Goal: Information Seeking & Learning: Learn about a topic

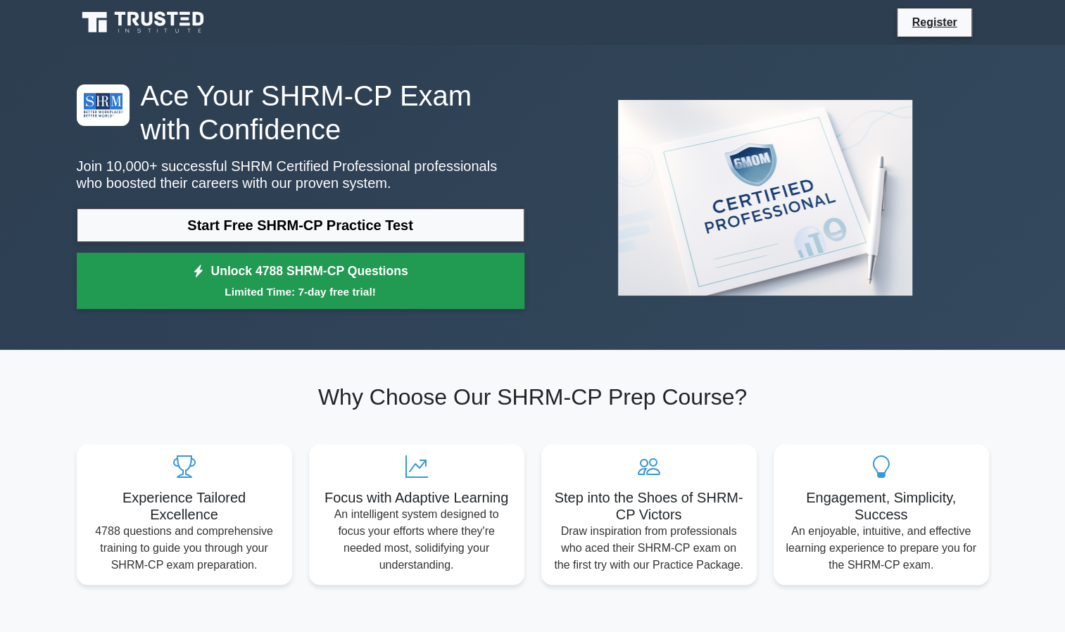
click at [283, 280] on link "Unlock 4788 SHRM-CP Questions Limited Time: 7-day free trial!" at bounding box center [301, 281] width 448 height 56
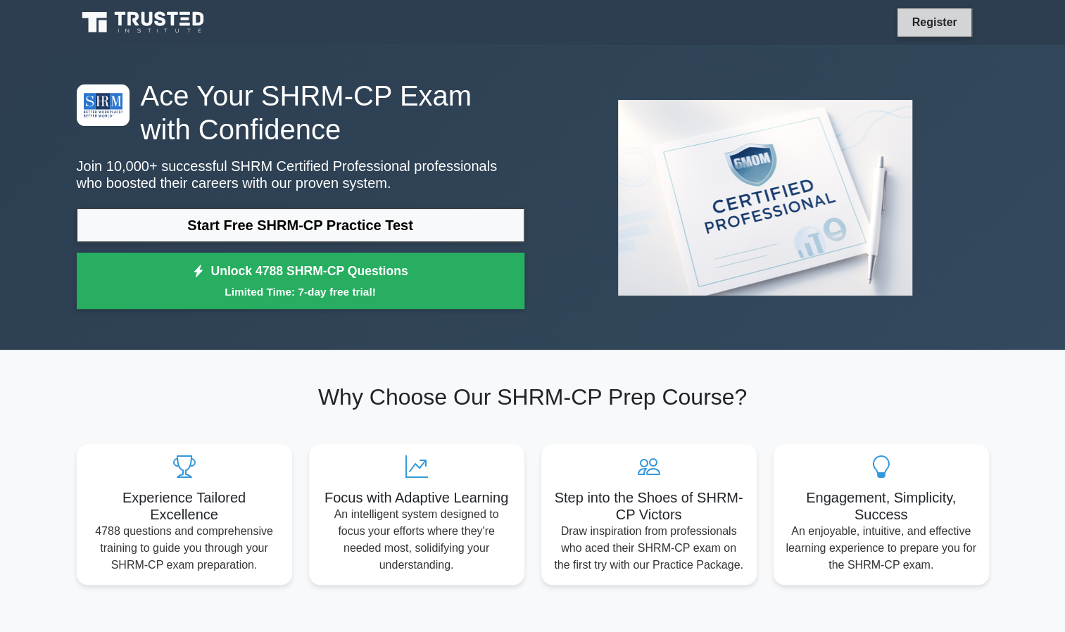
click at [939, 25] on link "Register" at bounding box center [934, 22] width 62 height 18
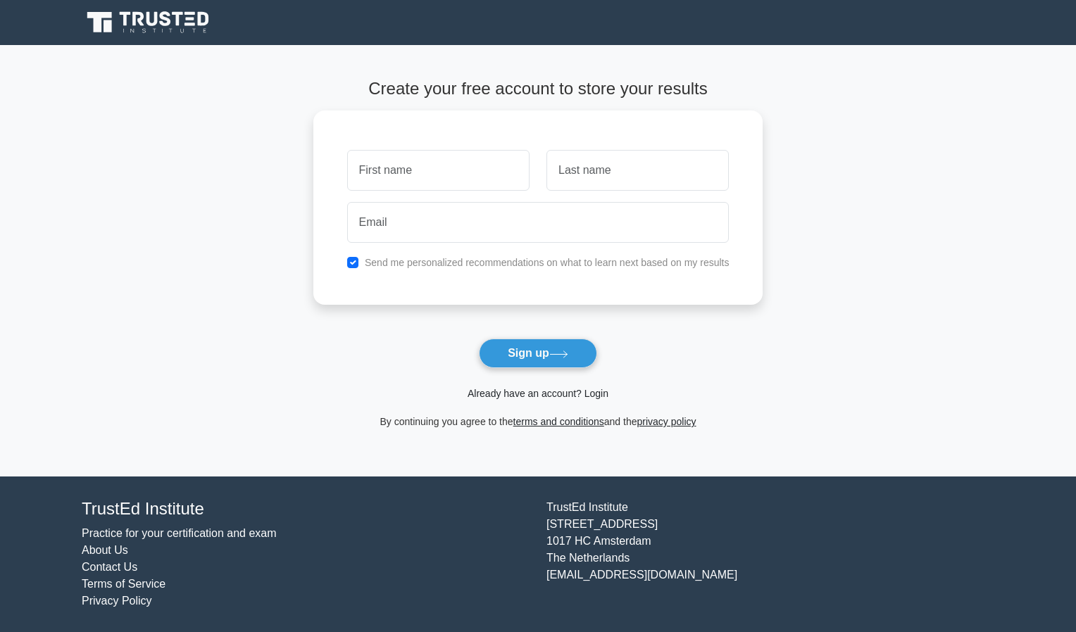
click at [599, 390] on link "Already have an account? Login" at bounding box center [538, 393] width 141 height 11
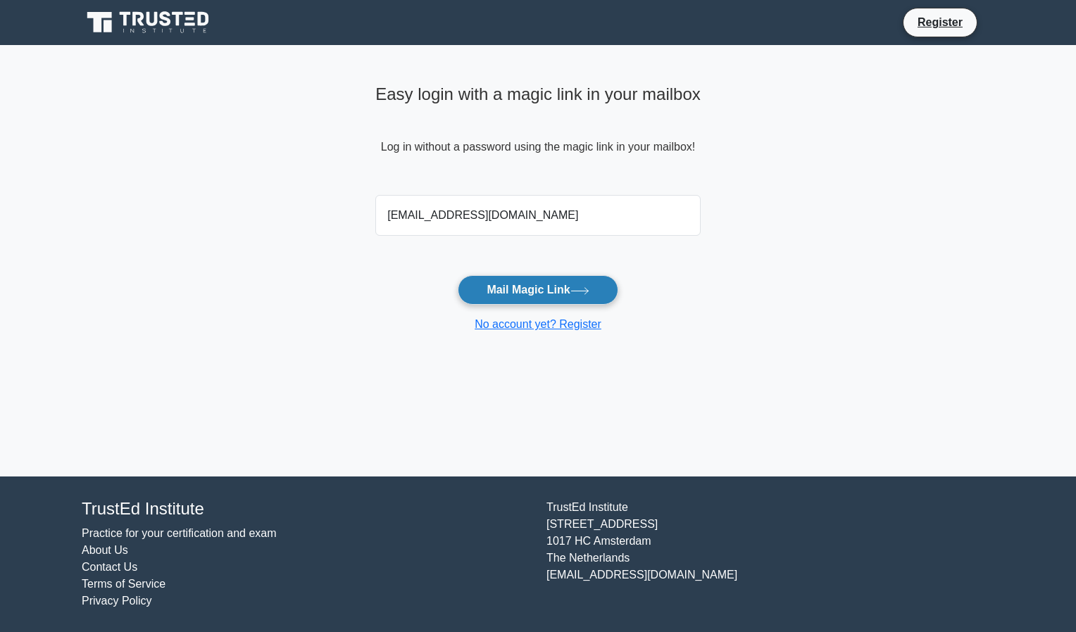
type input "[EMAIL_ADDRESS][DOMAIN_NAME]"
click at [505, 290] on button "Mail Magic Link" at bounding box center [538, 290] width 160 height 30
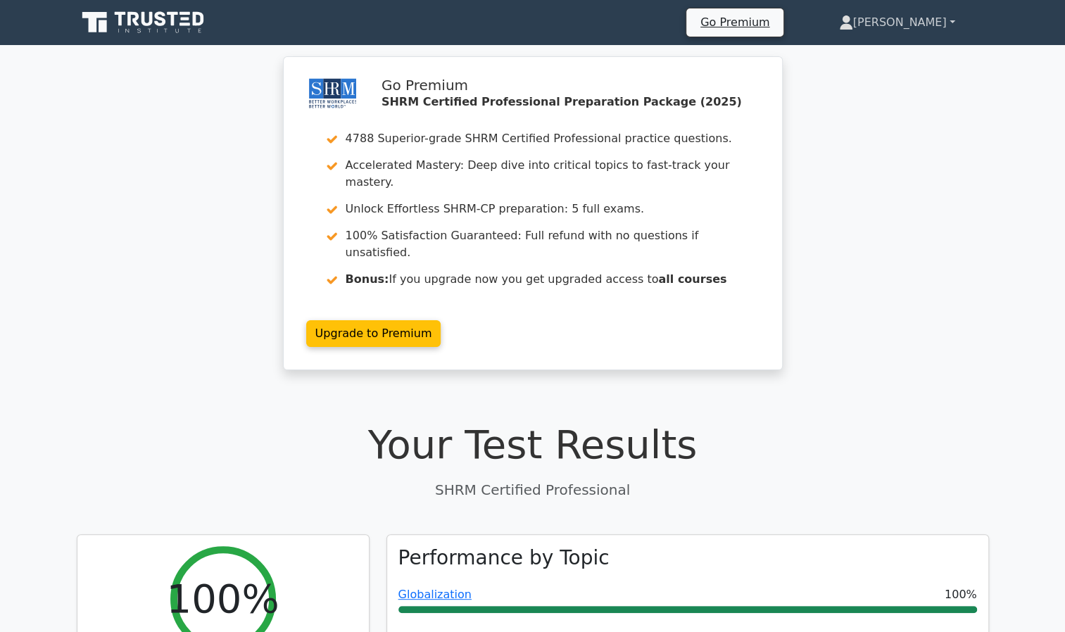
click at [946, 30] on link "Annapoorani" at bounding box center [898, 22] width 184 height 28
click at [756, 14] on link "Go Premium" at bounding box center [735, 22] width 86 height 19
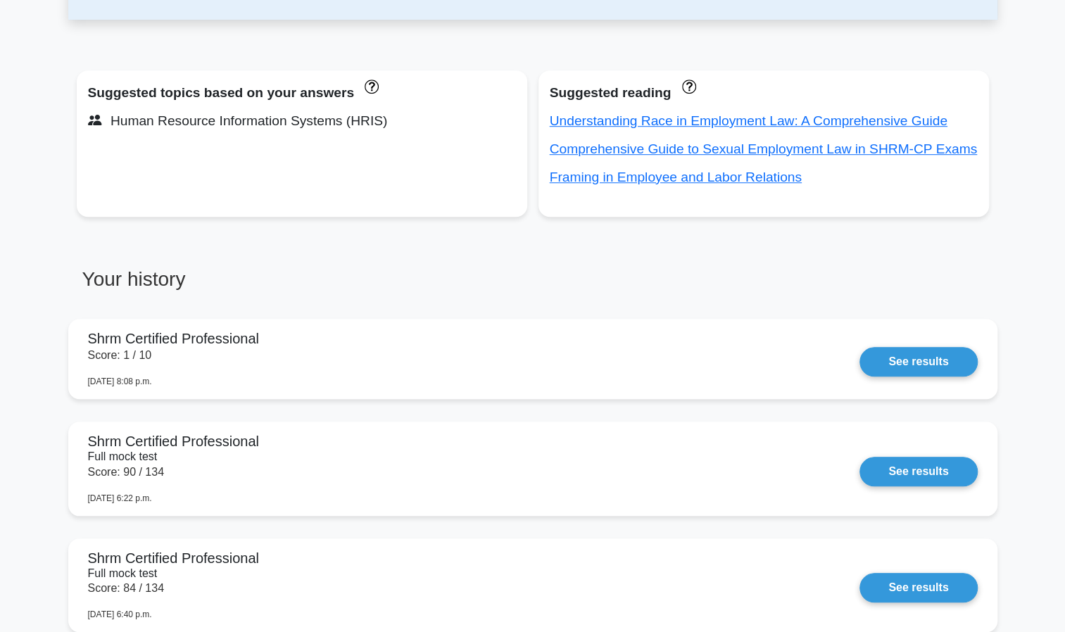
scroll to position [525, 0]
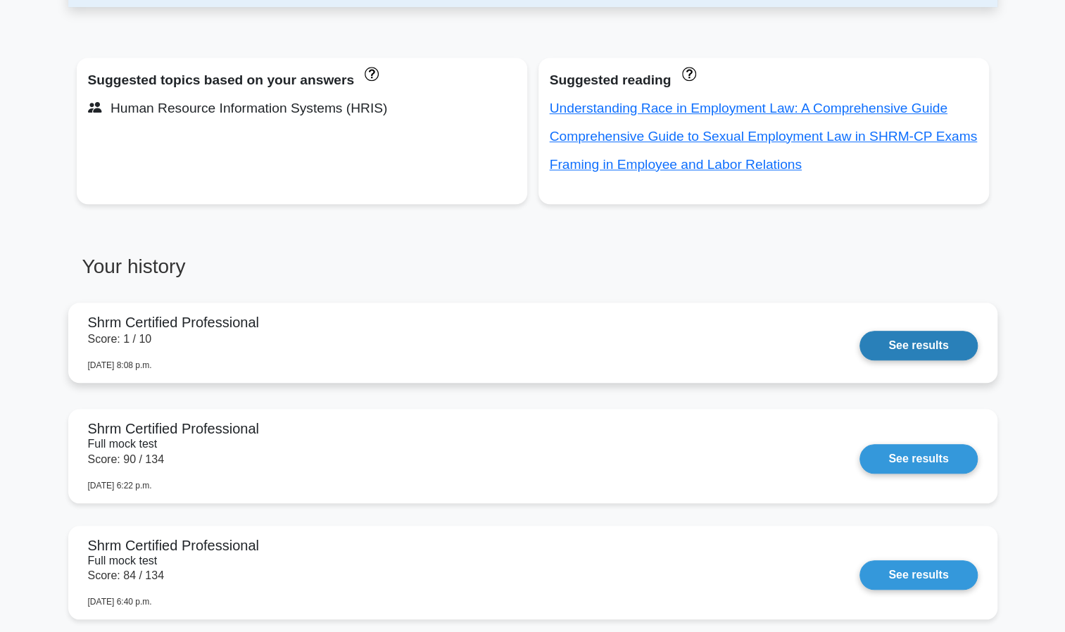
click at [860, 361] on link "See results" at bounding box center [919, 346] width 118 height 30
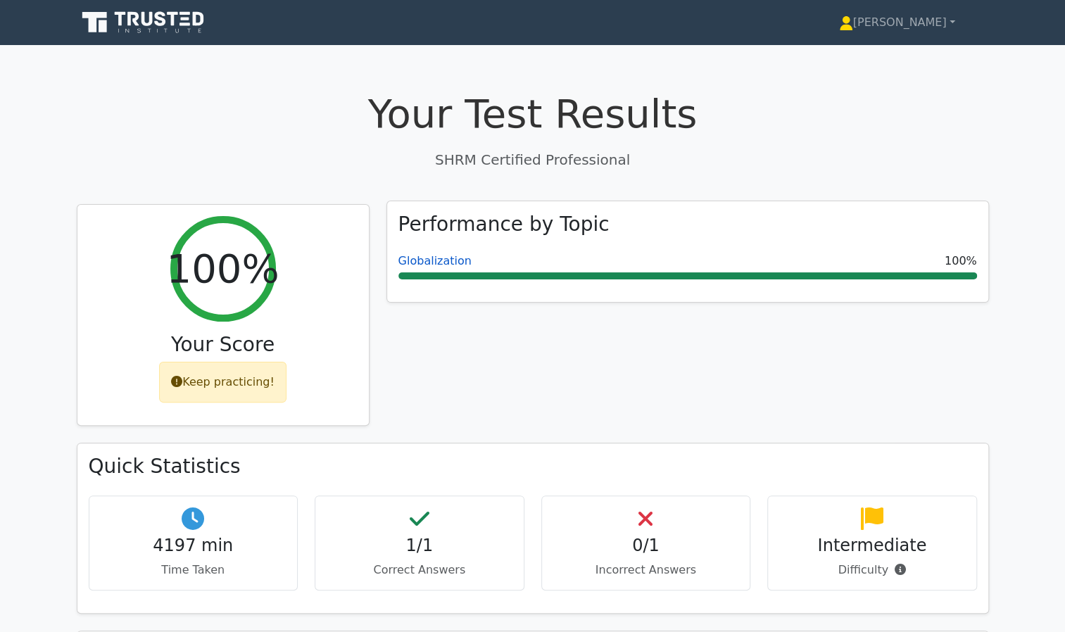
click at [423, 266] on link "Globalization" at bounding box center [435, 260] width 73 height 13
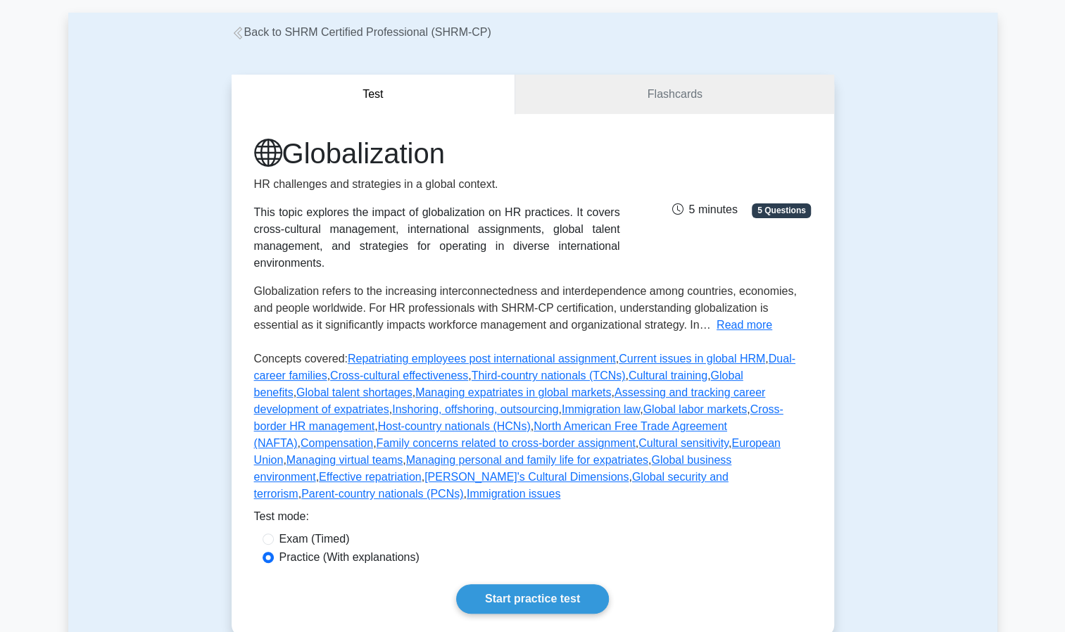
scroll to position [15, 0]
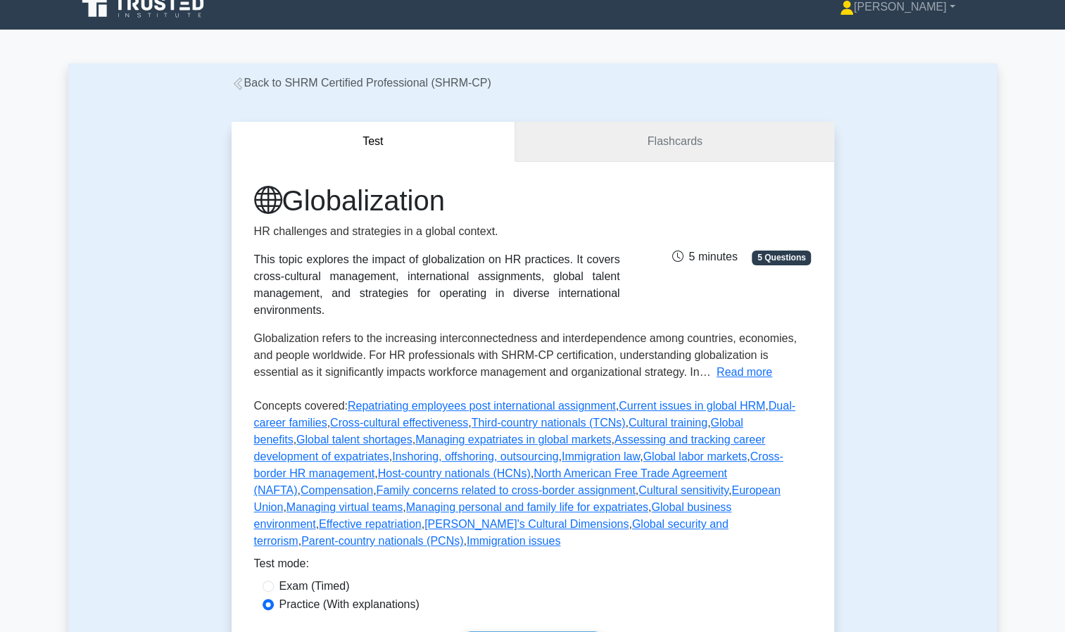
click at [684, 149] on link "Flashcards" at bounding box center [674, 142] width 318 height 40
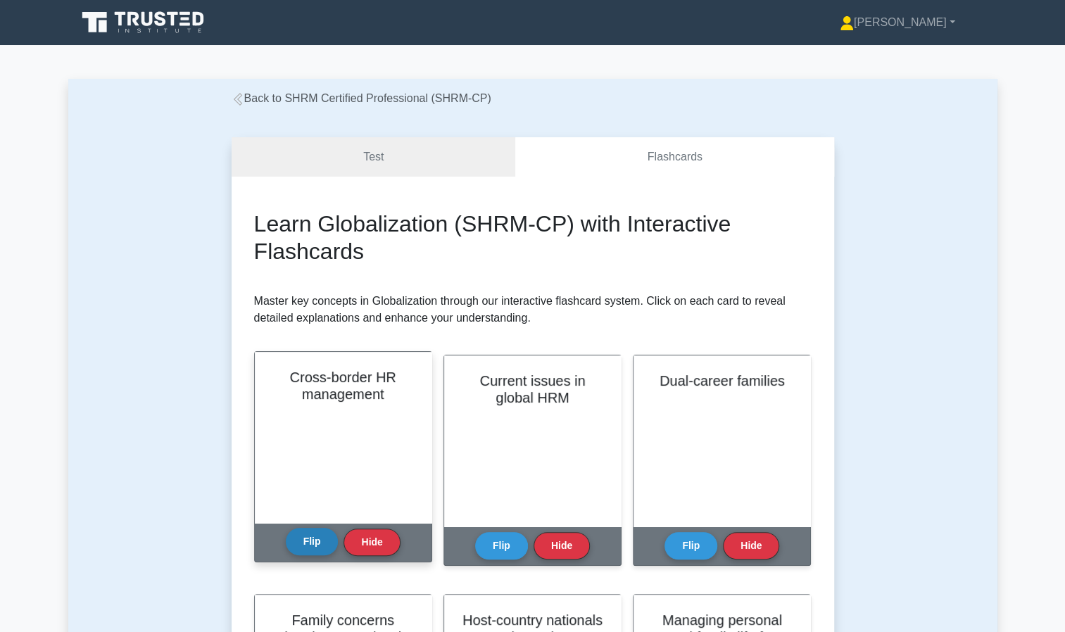
click at [332, 548] on button "Flip" at bounding box center [312, 541] width 53 height 27
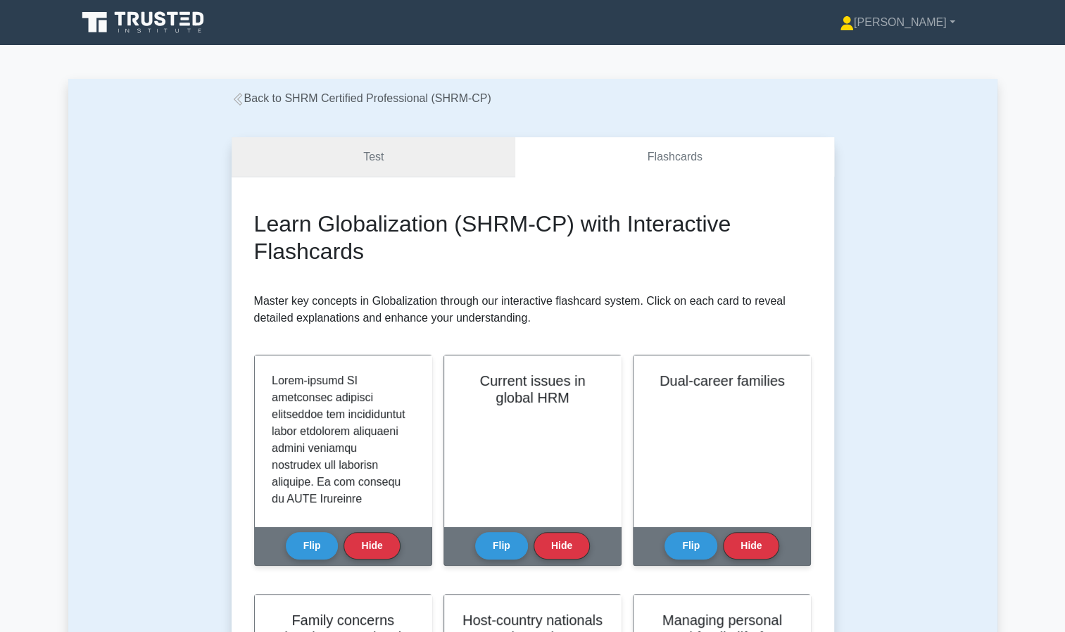
click at [365, 146] on link "Test" at bounding box center [374, 157] width 284 height 40
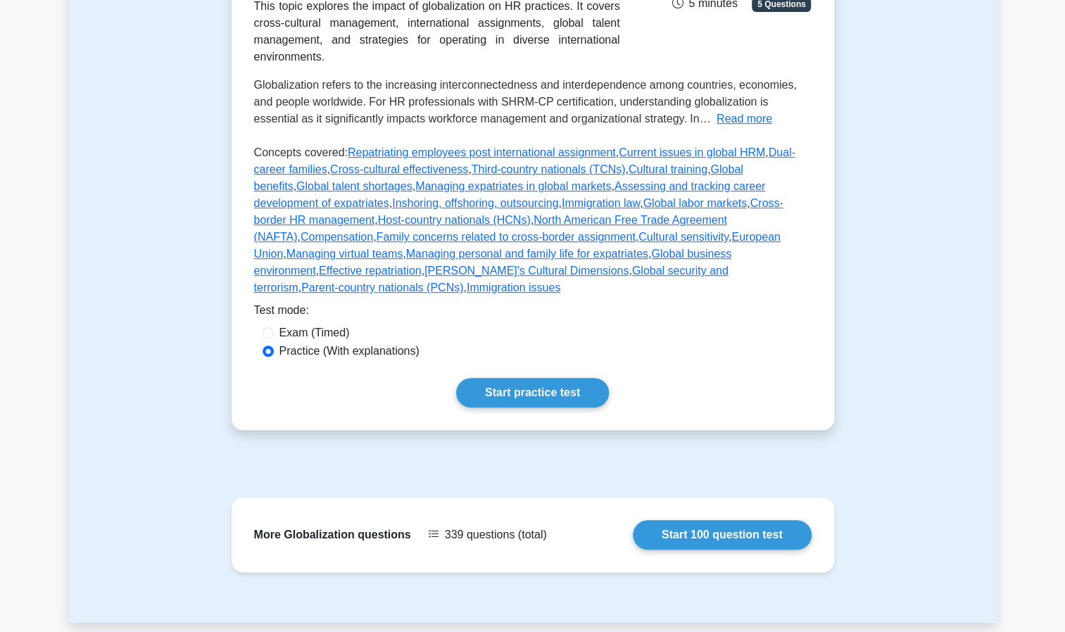
scroll to position [273, 0]
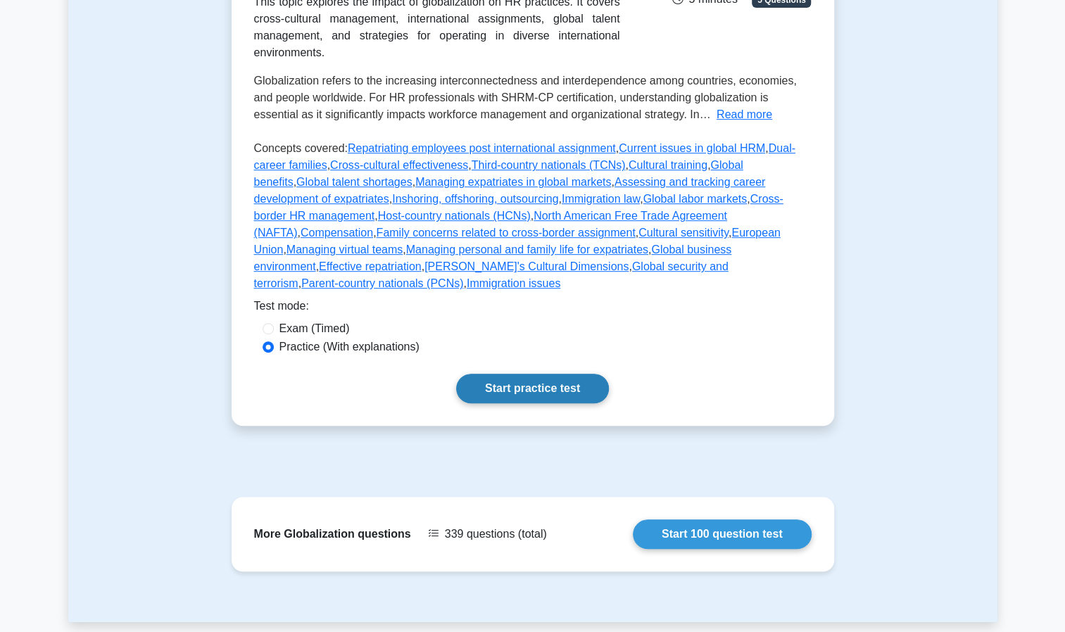
click at [537, 374] on link "Start practice test" at bounding box center [532, 389] width 153 height 30
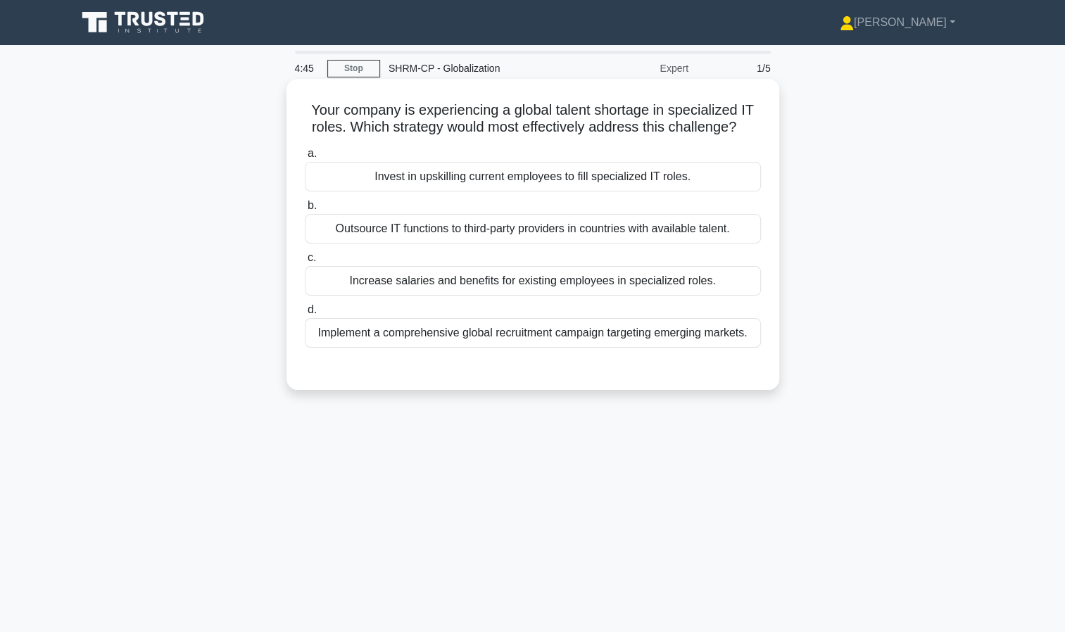
click at [559, 182] on div "Invest in upskilling current employees to fill specialized IT roles." at bounding box center [533, 177] width 456 height 30
click at [305, 158] on input "a. Invest in upskilling current employees to fill specialized IT roles." at bounding box center [305, 153] width 0 height 9
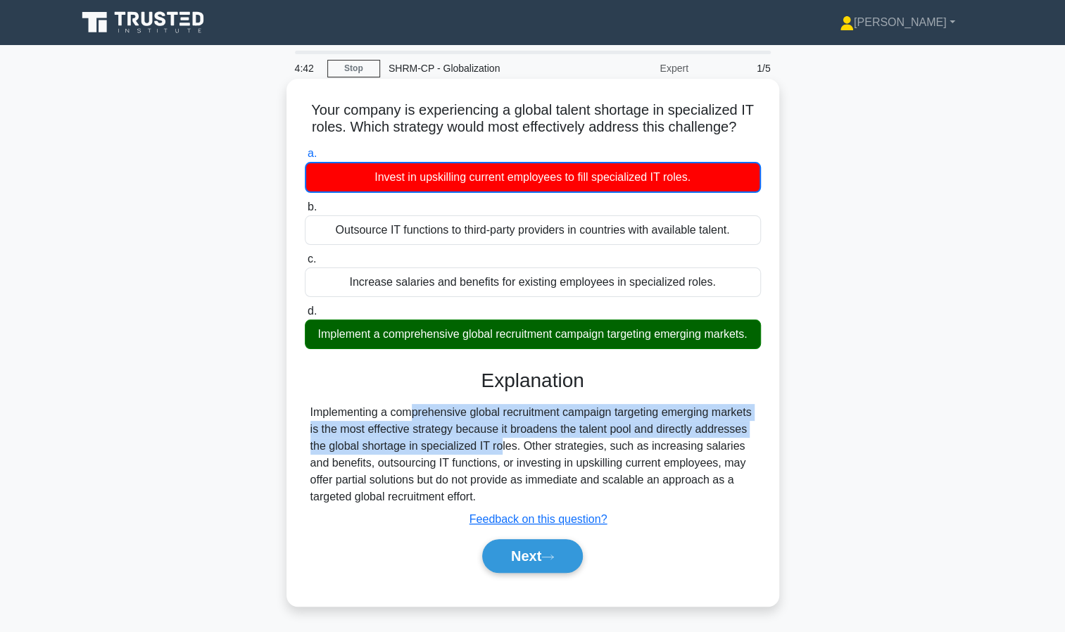
drag, startPoint x: 311, startPoint y: 430, endPoint x: 475, endPoint y: 465, distance: 167.1
click at [475, 465] on div "Implementing a comprehensive global recruitment campaign targeting emerging mar…" at bounding box center [533, 454] width 445 height 101
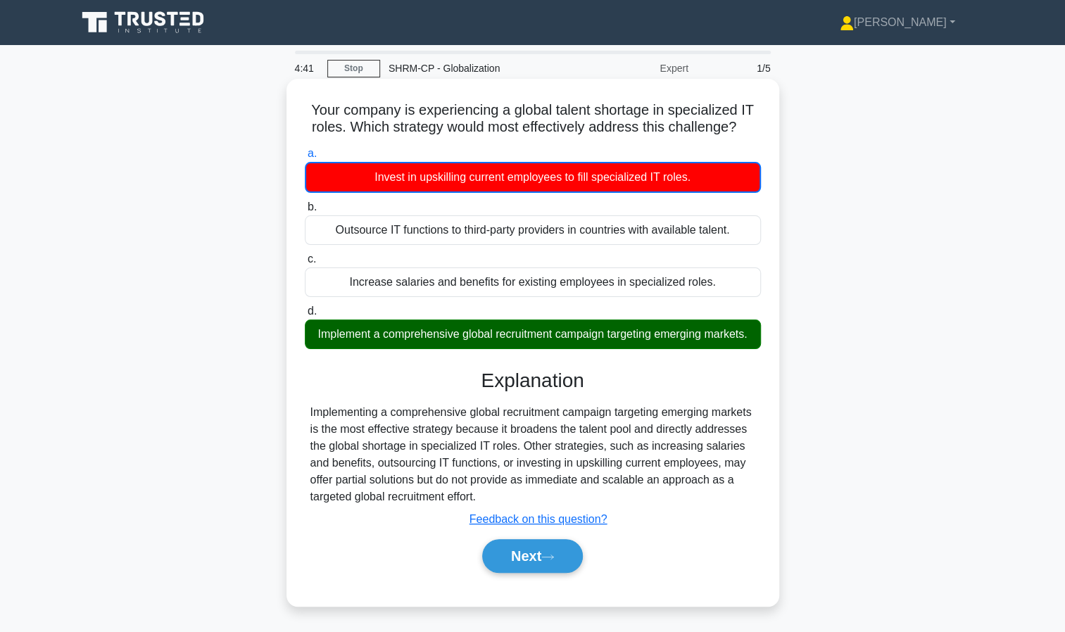
drag, startPoint x: 475, startPoint y: 465, endPoint x: 411, endPoint y: 520, distance: 84.4
click at [411, 506] on div "Implementing a comprehensive global recruitment campaign targeting emerging mar…" at bounding box center [533, 454] width 445 height 101
click at [527, 573] on button "Next" at bounding box center [532, 556] width 101 height 34
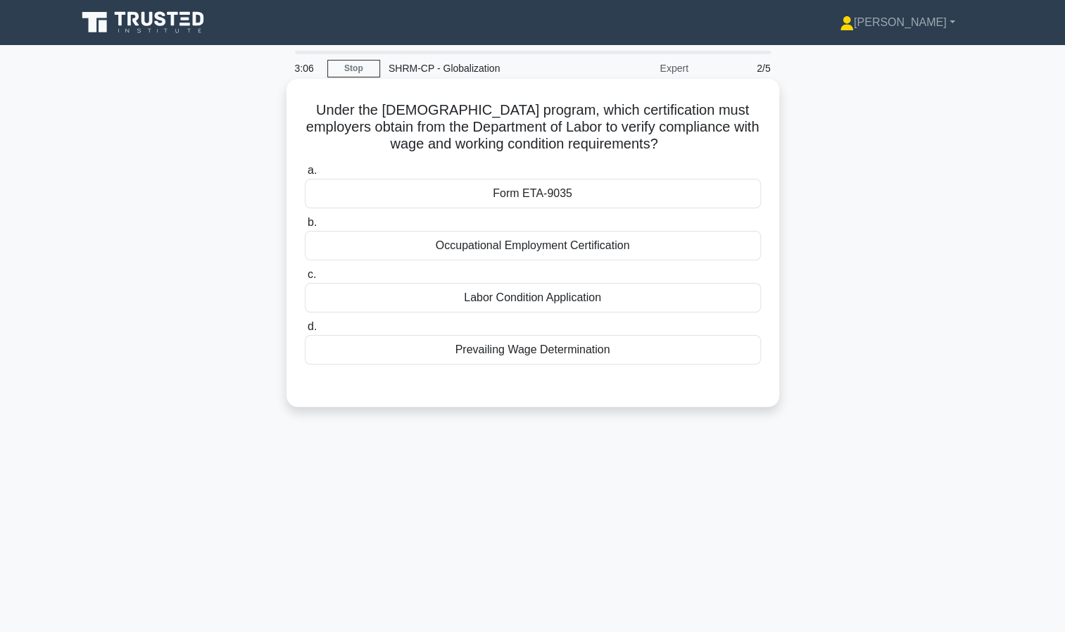
click at [552, 351] on div "Prevailing Wage Determination" at bounding box center [533, 350] width 456 height 30
click at [305, 332] on input "d. Prevailing Wage Determination" at bounding box center [305, 327] width 0 height 9
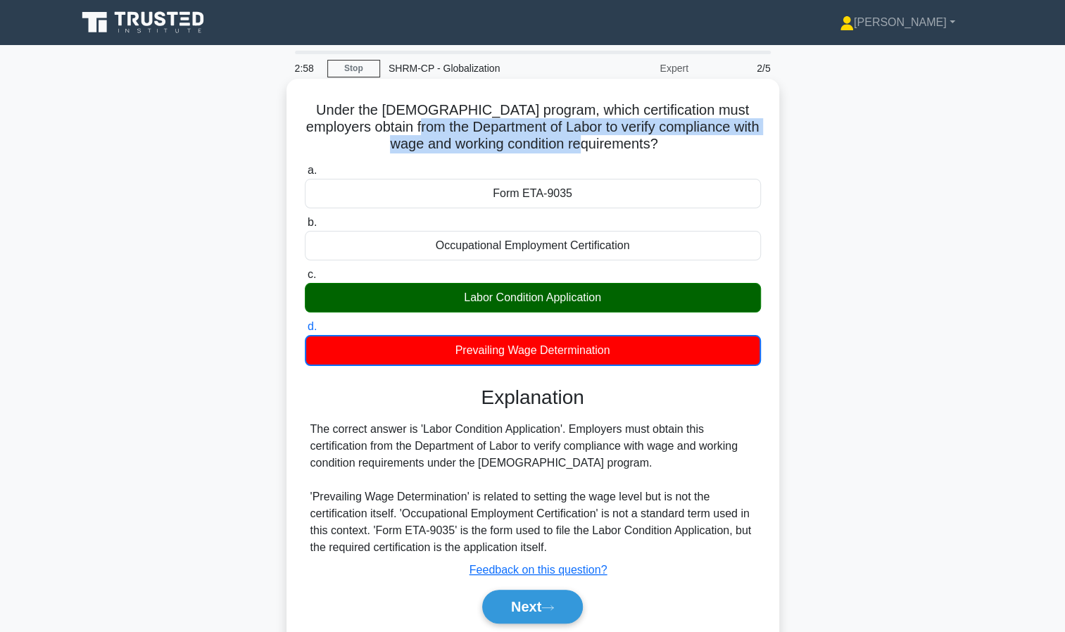
drag, startPoint x: 421, startPoint y: 130, endPoint x: 630, endPoint y: 154, distance: 209.8
click at [630, 154] on h5 "Under the H-1B visa program, which certification must employers obtain from the…" at bounding box center [533, 127] width 459 height 52
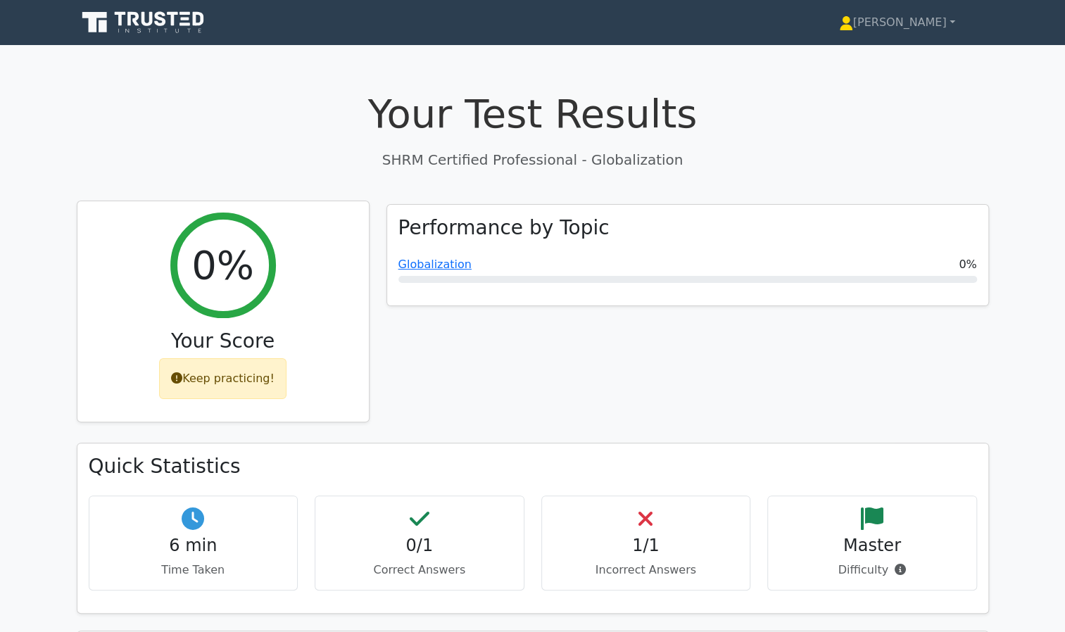
click at [247, 374] on div "Keep practicing!" at bounding box center [222, 378] width 127 height 41
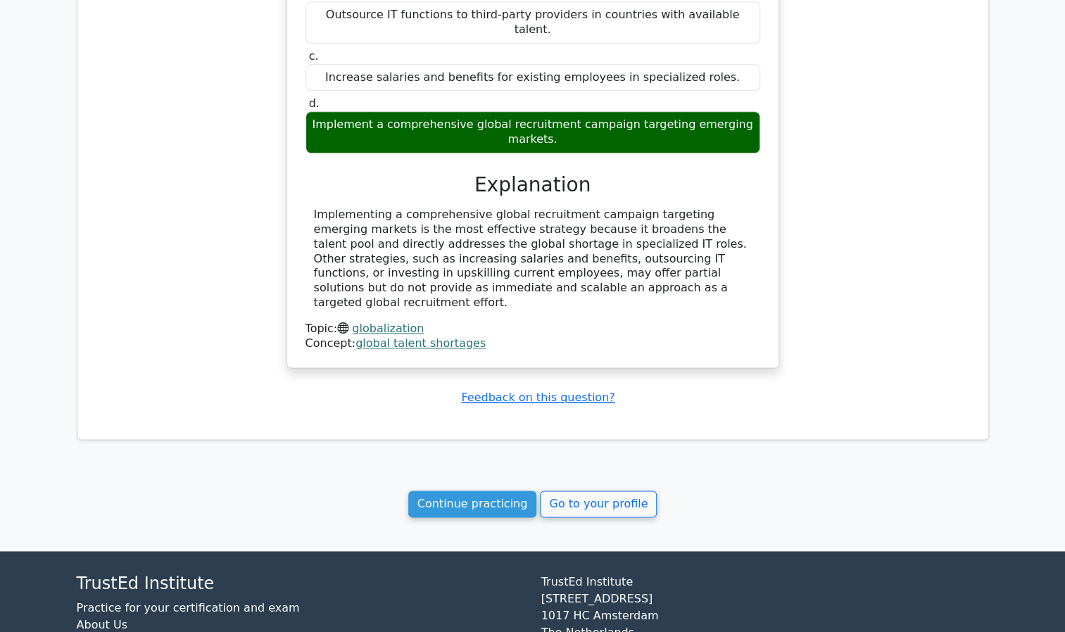
scroll to position [918, 0]
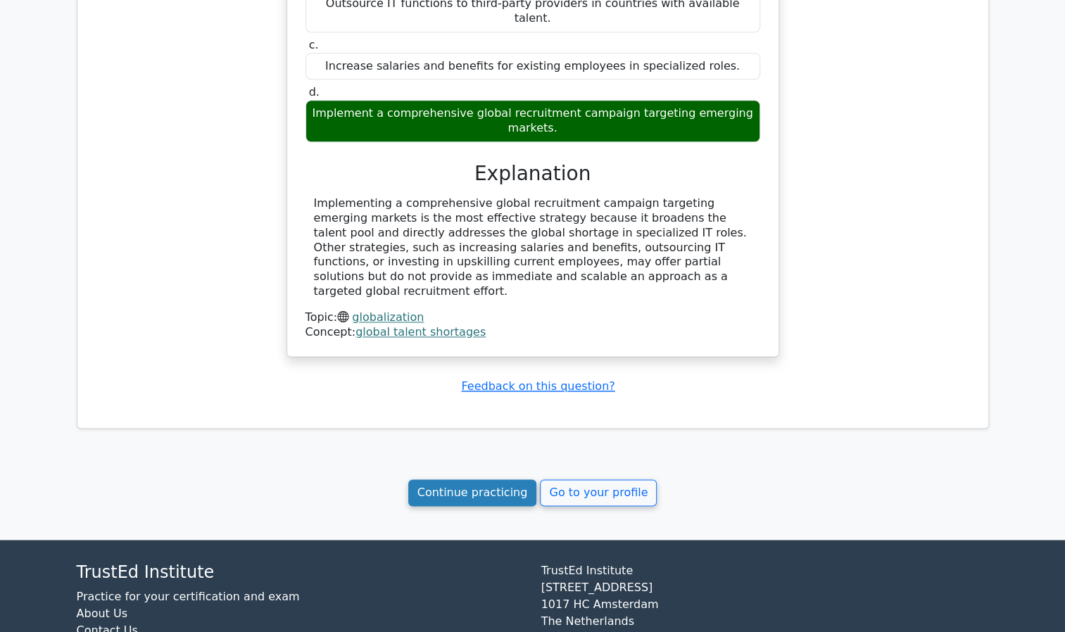
click at [493, 480] on link "Continue practicing" at bounding box center [472, 493] width 129 height 27
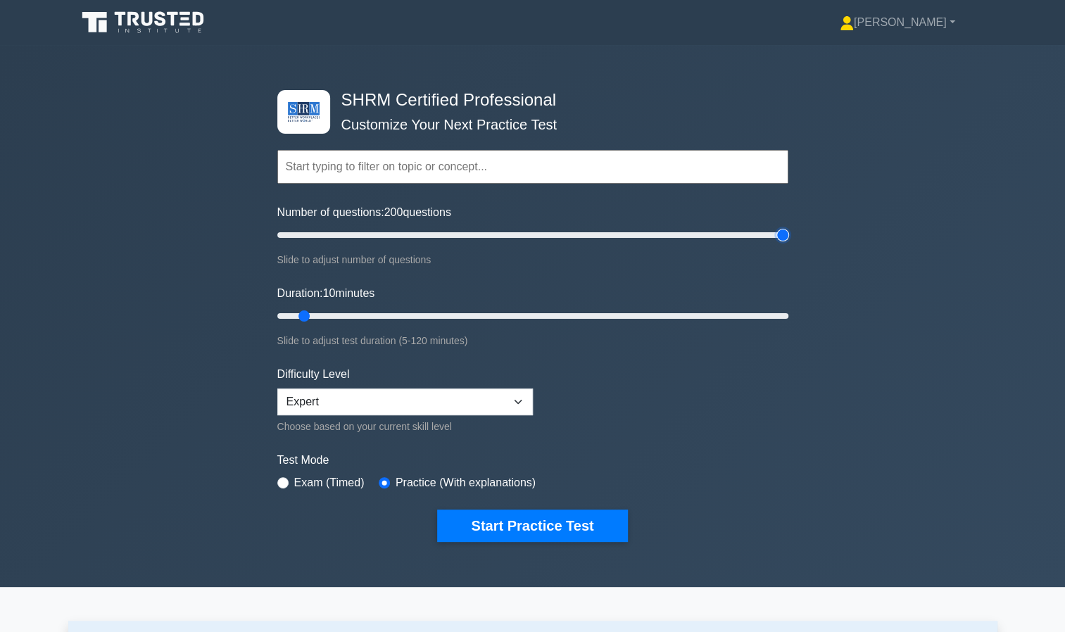
drag, startPoint x: 297, startPoint y: 237, endPoint x: 851, endPoint y: 266, distance: 555.0
type input "200"
click at [789, 244] on input "Number of questions: 200 questions" at bounding box center [532, 235] width 511 height 17
drag, startPoint x: 306, startPoint y: 318, endPoint x: 410, endPoint y: 354, distance: 110.2
type input "35"
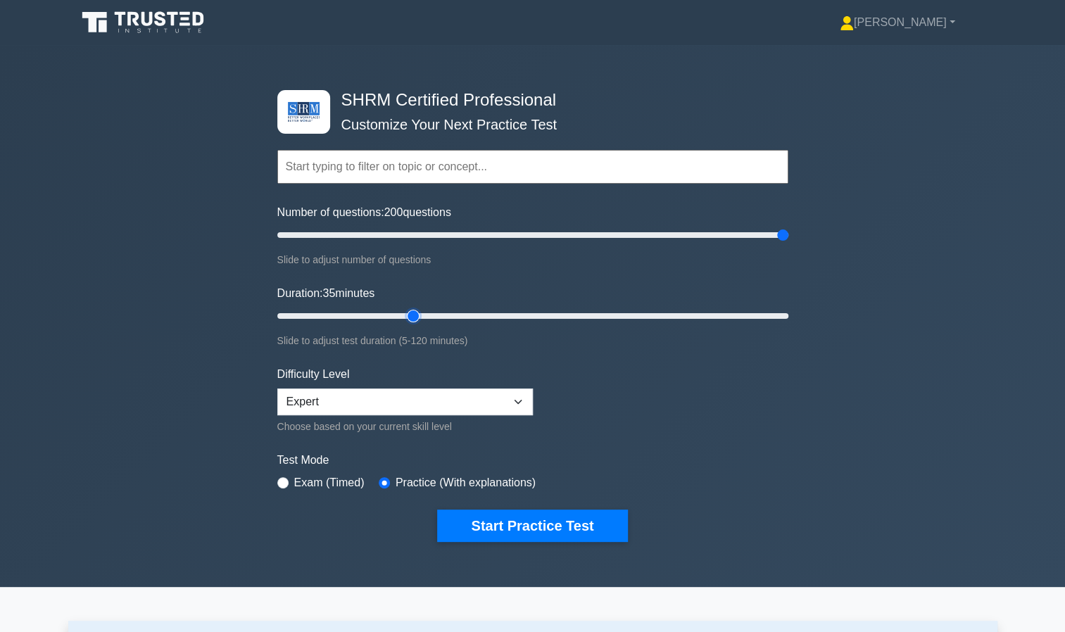
click at [410, 325] on input "Duration: 35 minutes" at bounding box center [532, 316] width 511 height 17
drag, startPoint x: 779, startPoint y: 241, endPoint x: 342, endPoint y: 234, distance: 437.4
type input "30"
click at [342, 234] on input "Number of questions: 30 questions" at bounding box center [532, 235] width 511 height 17
drag, startPoint x: 419, startPoint y: 309, endPoint x: 462, endPoint y: 308, distance: 43.0
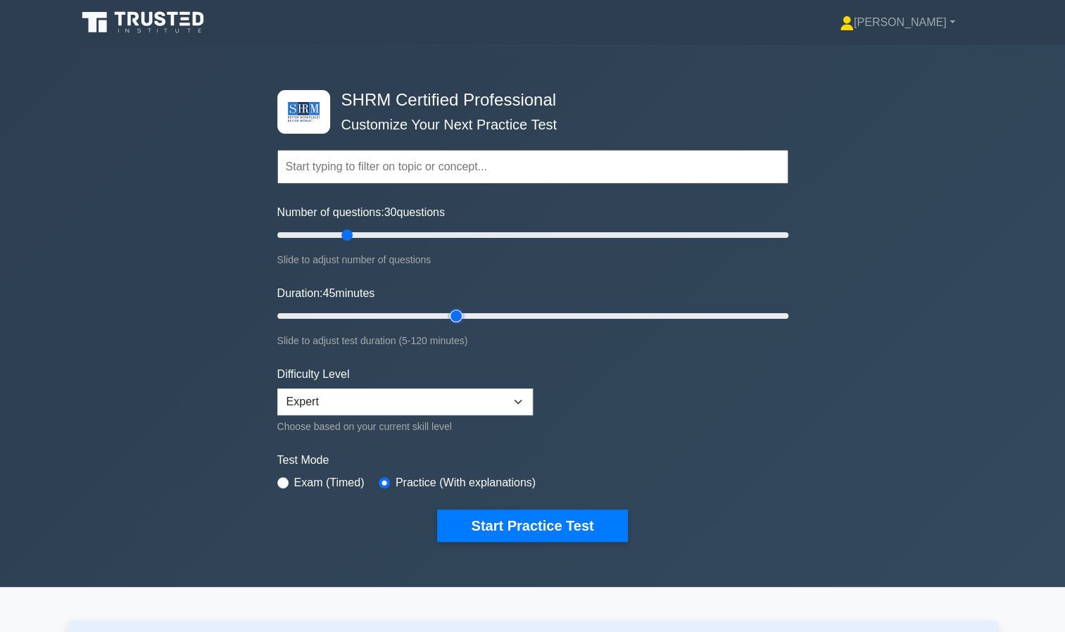
type input "45"
click at [462, 308] on input "Duration: 45 minutes" at bounding box center [532, 316] width 511 height 17
click at [414, 409] on select "Beginner Intermediate Expert" at bounding box center [405, 402] width 256 height 27
select select "beginner"
click at [277, 389] on select "Beginner Intermediate Expert" at bounding box center [405, 402] width 256 height 27
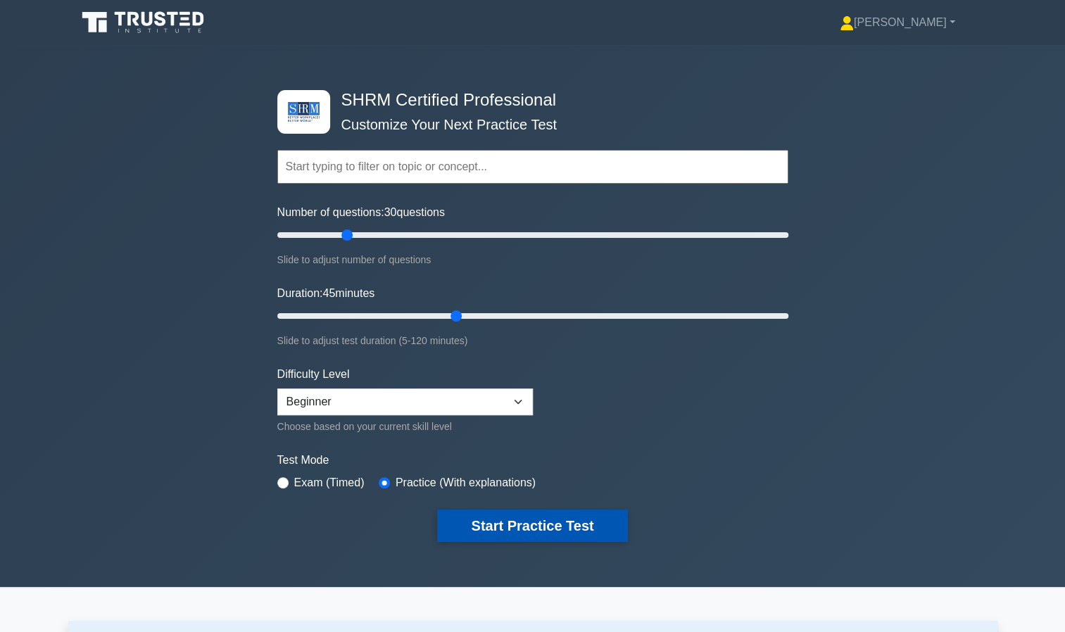
click at [484, 534] on button "Start Practice Test" at bounding box center [532, 526] width 190 height 32
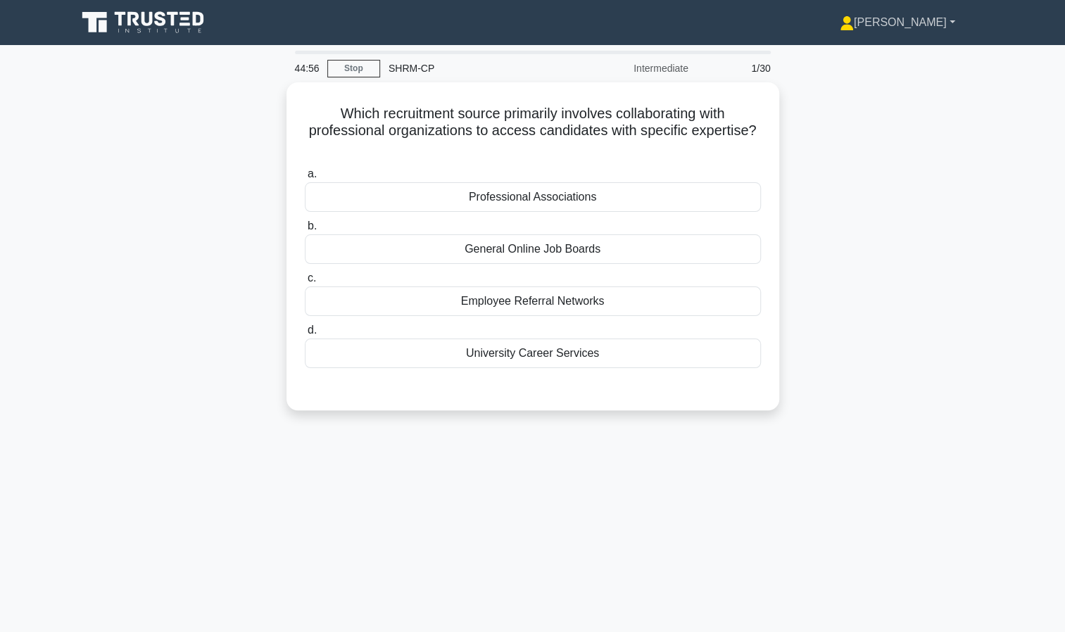
click at [899, 23] on link "[PERSON_NAME]" at bounding box center [897, 22] width 183 height 28
click at [863, 51] on link "Profile" at bounding box center [862, 55] width 111 height 23
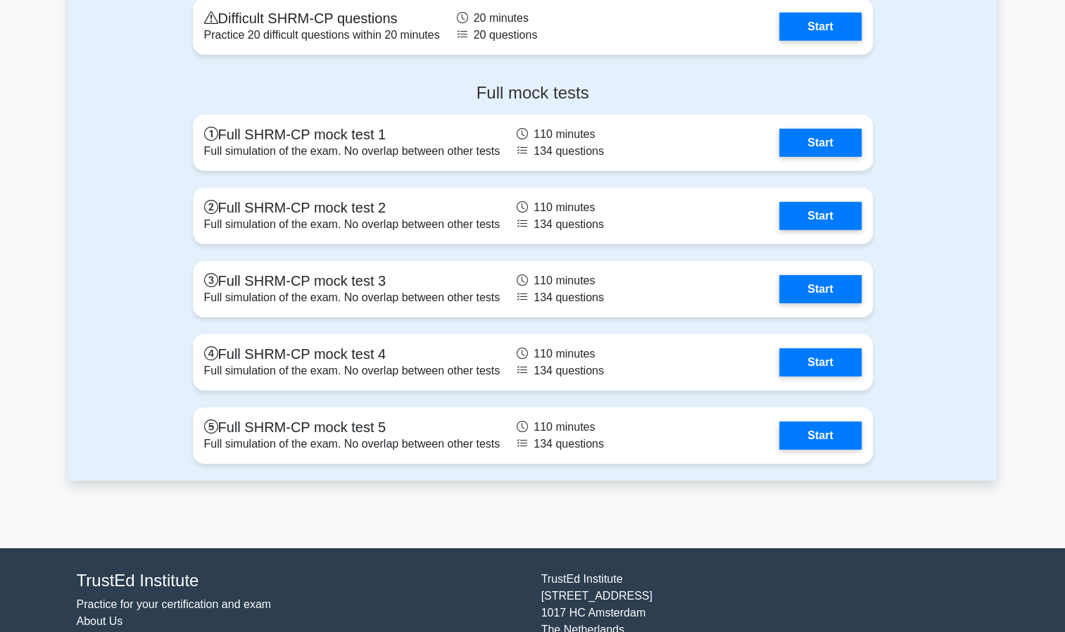
scroll to position [2484, 0]
